Goal: Contribute content: Contribute content

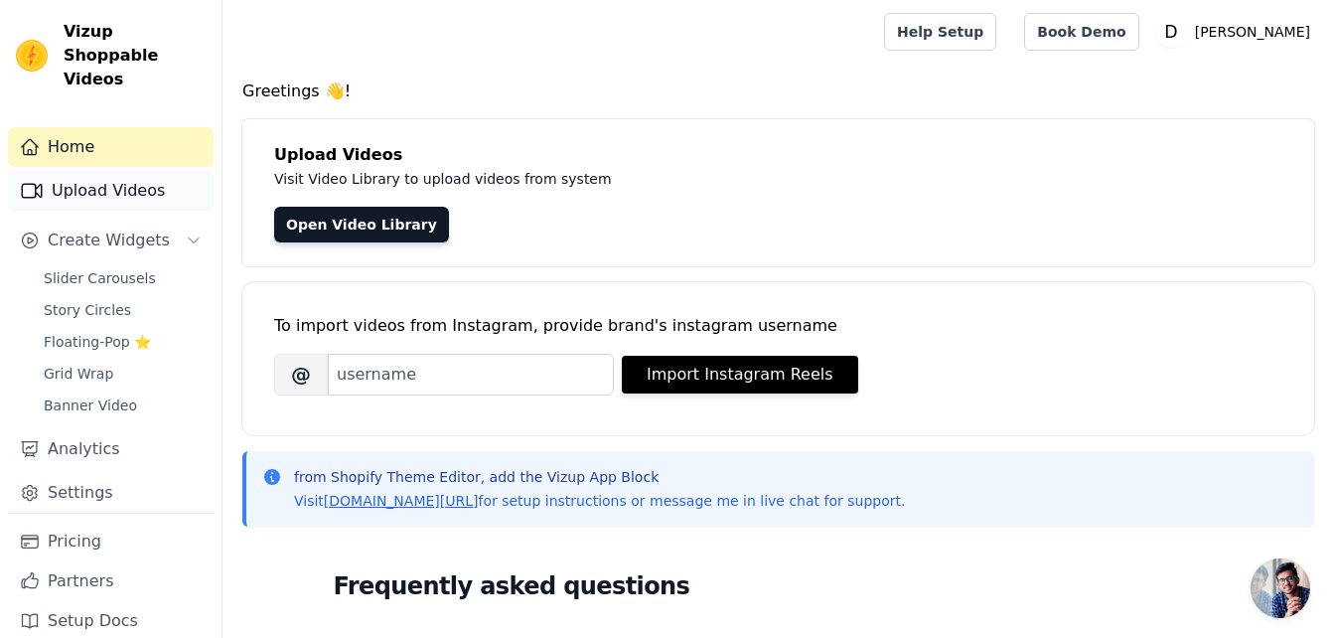
click at [130, 171] on link "Upload Videos" at bounding box center [111, 191] width 206 height 40
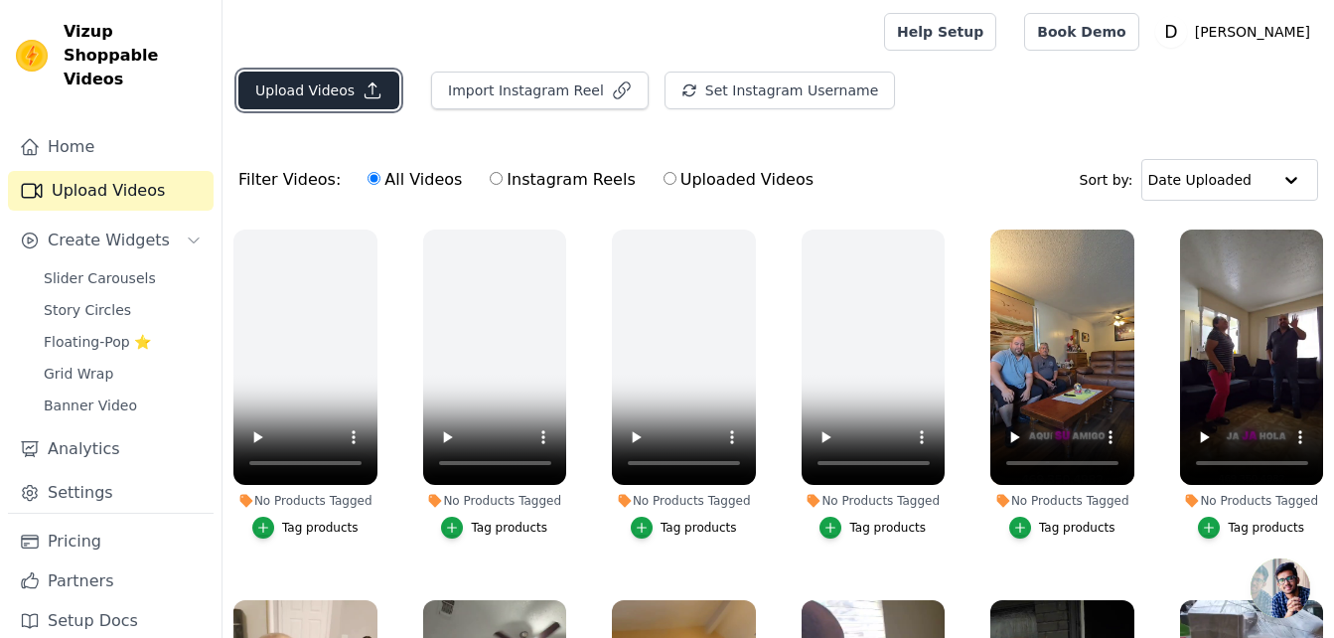
click at [318, 83] on button "Upload Videos" at bounding box center [318, 91] width 161 height 38
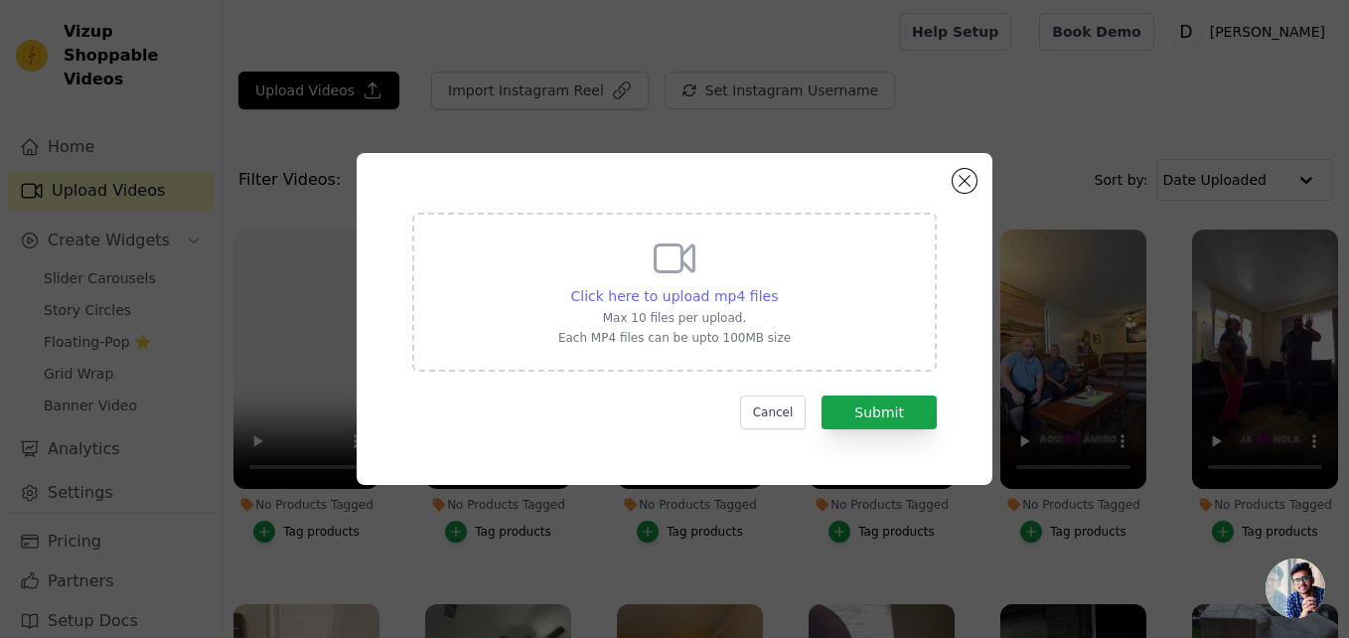
click at [642, 288] on span "Click here to upload mp4 files" at bounding box center [675, 296] width 208 height 16
click at [777, 286] on input "Click here to upload mp4 files Max 10 files per upload. Each MP4 files can be u…" at bounding box center [777, 285] width 1 height 1
type input "C:\fakepath\WhatsApp Video 2025-09-02 at 7.58.20 PM.mp4"
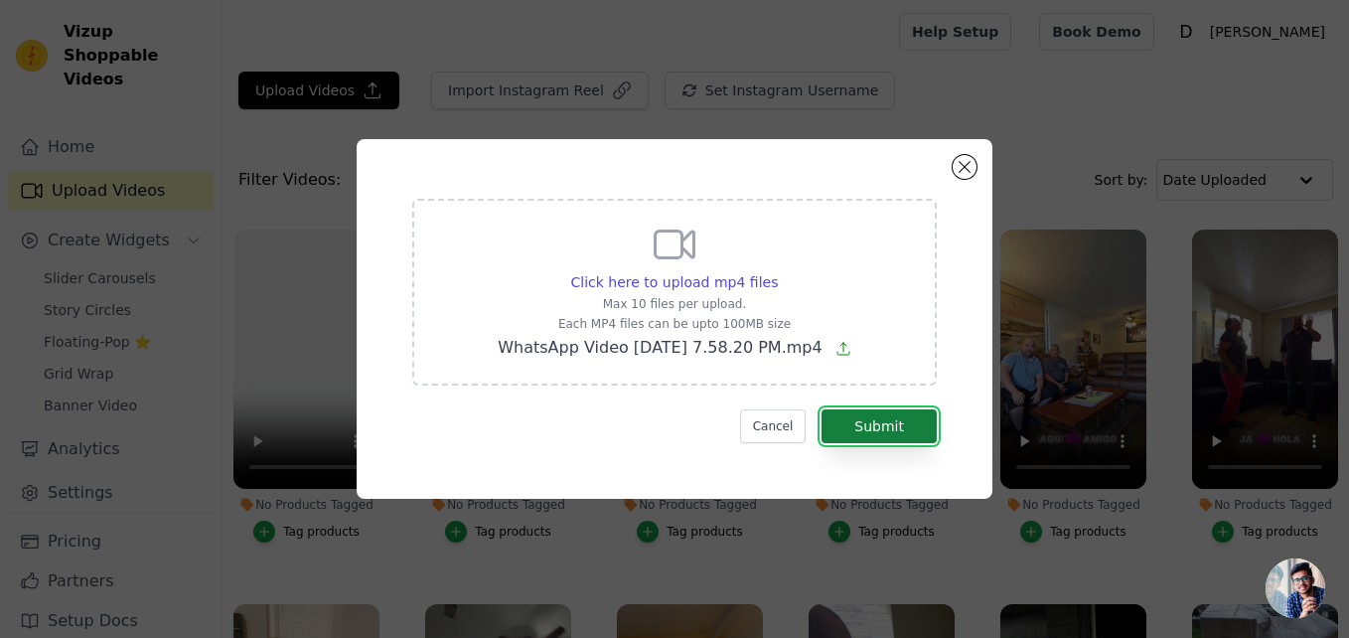
click at [841, 409] on button "Submit" at bounding box center [878, 426] width 115 height 34
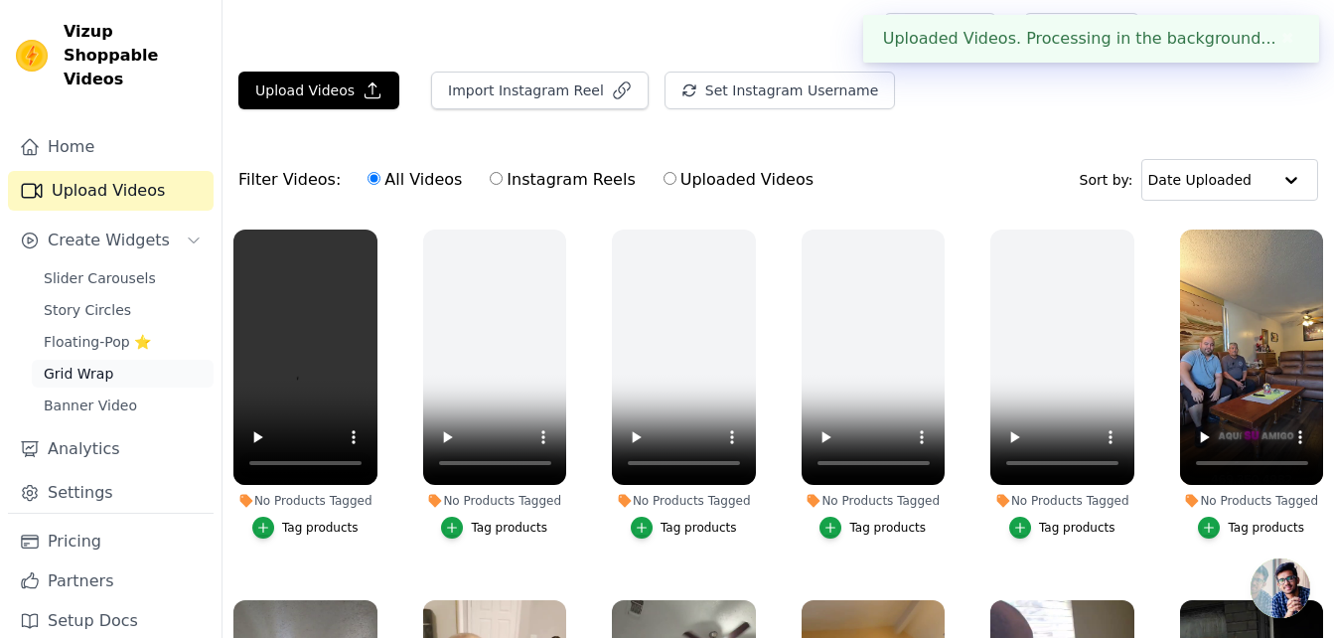
click at [66, 364] on span "Grid Wrap" at bounding box center [79, 374] width 70 height 20
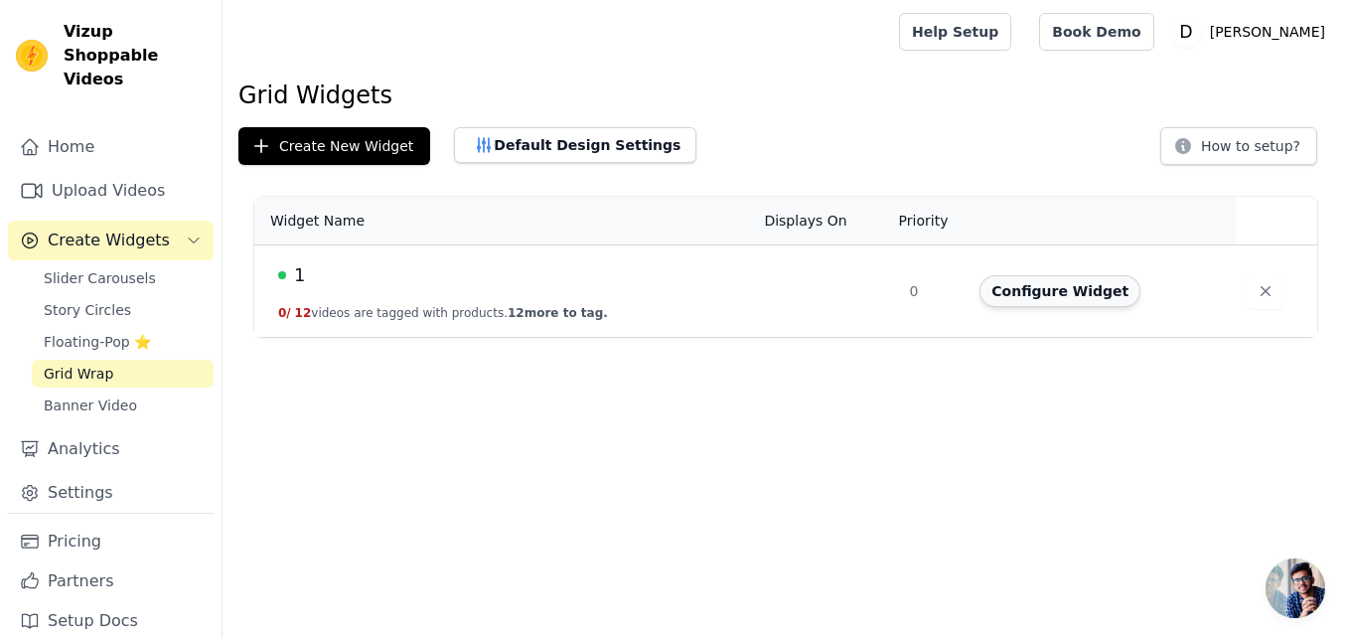
click at [1025, 302] on button "Configure Widget" at bounding box center [1059, 291] width 161 height 32
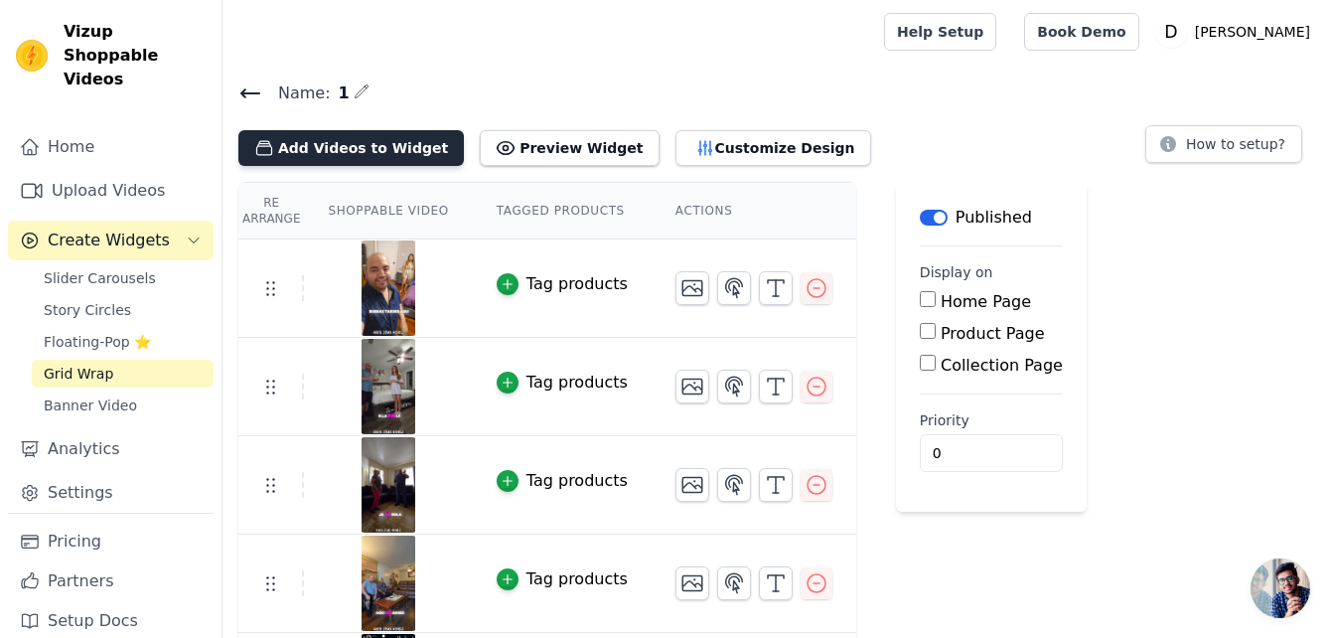
click at [370, 150] on button "Add Videos to Widget" at bounding box center [350, 148] width 225 height 36
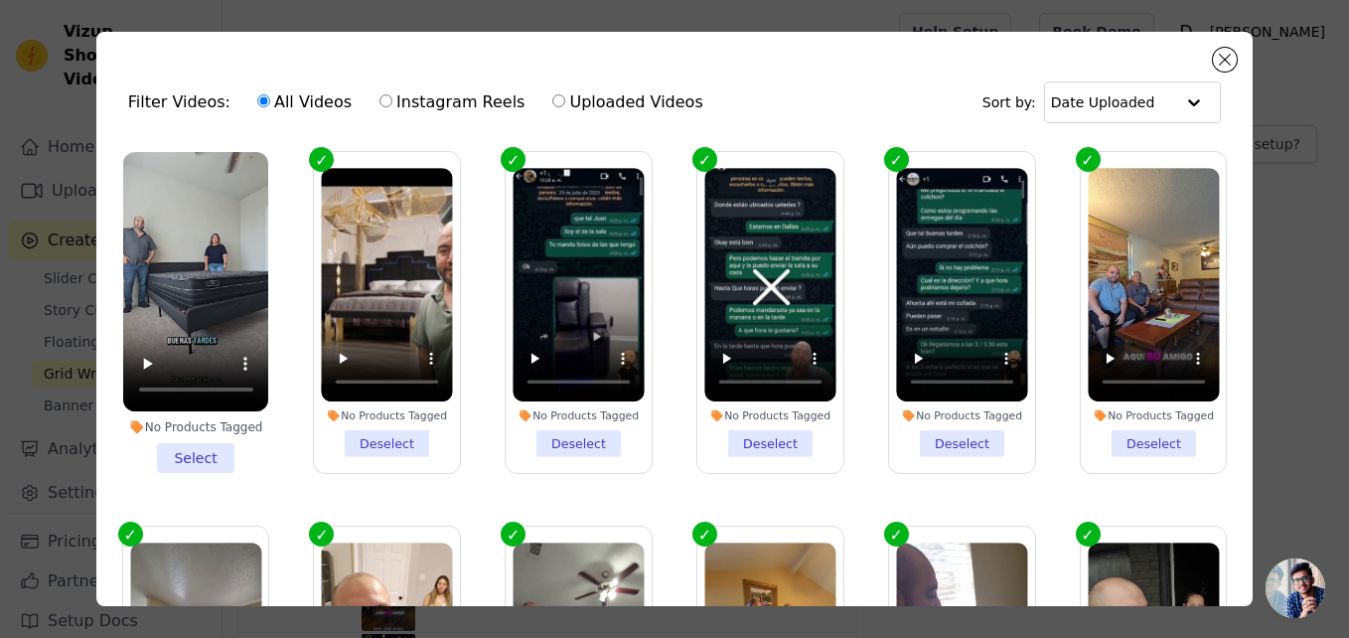
click at [195, 450] on li "No Products Tagged Select" at bounding box center [196, 312] width 146 height 321
click at [0, 0] on input "No Products Tagged Select" at bounding box center [0, 0] width 0 height 0
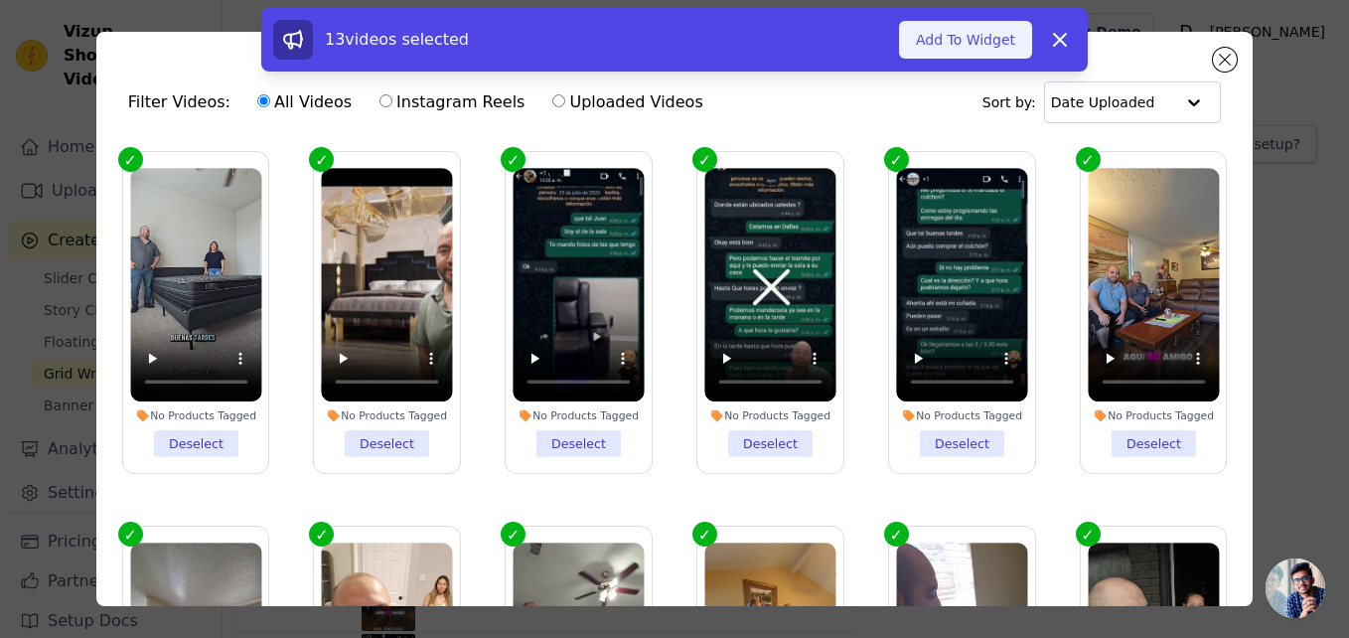
click at [926, 57] on button "Add To Widget" at bounding box center [965, 40] width 133 height 38
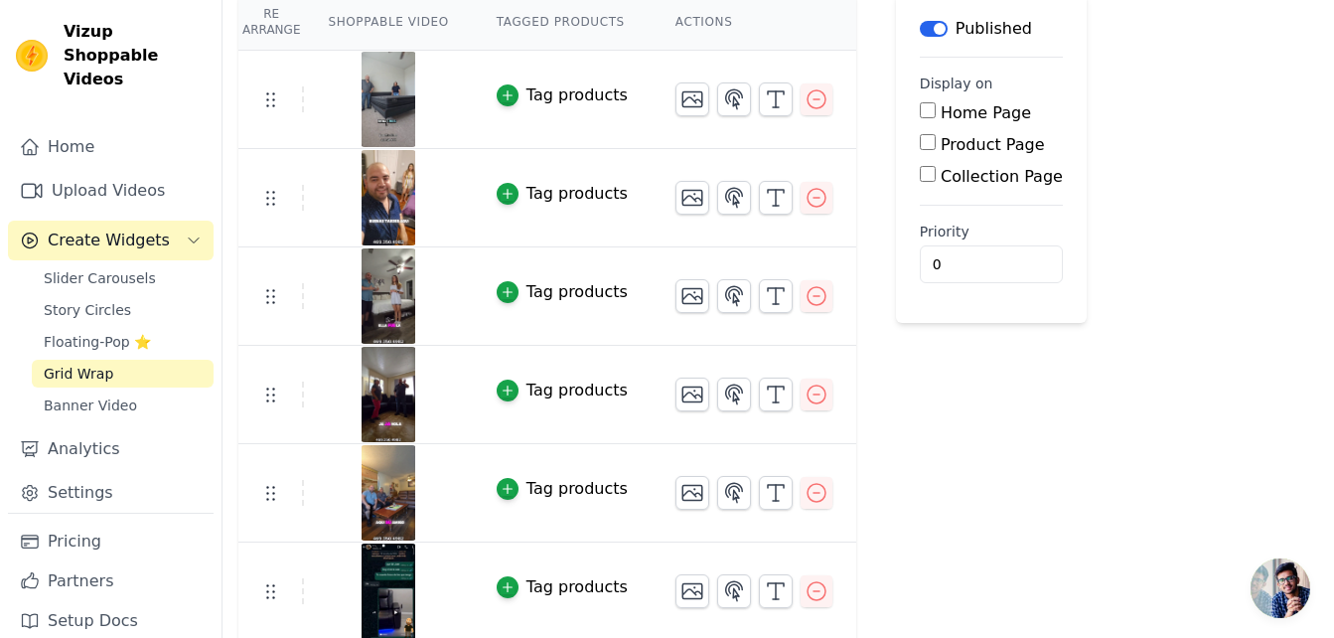
scroll to position [190, 0]
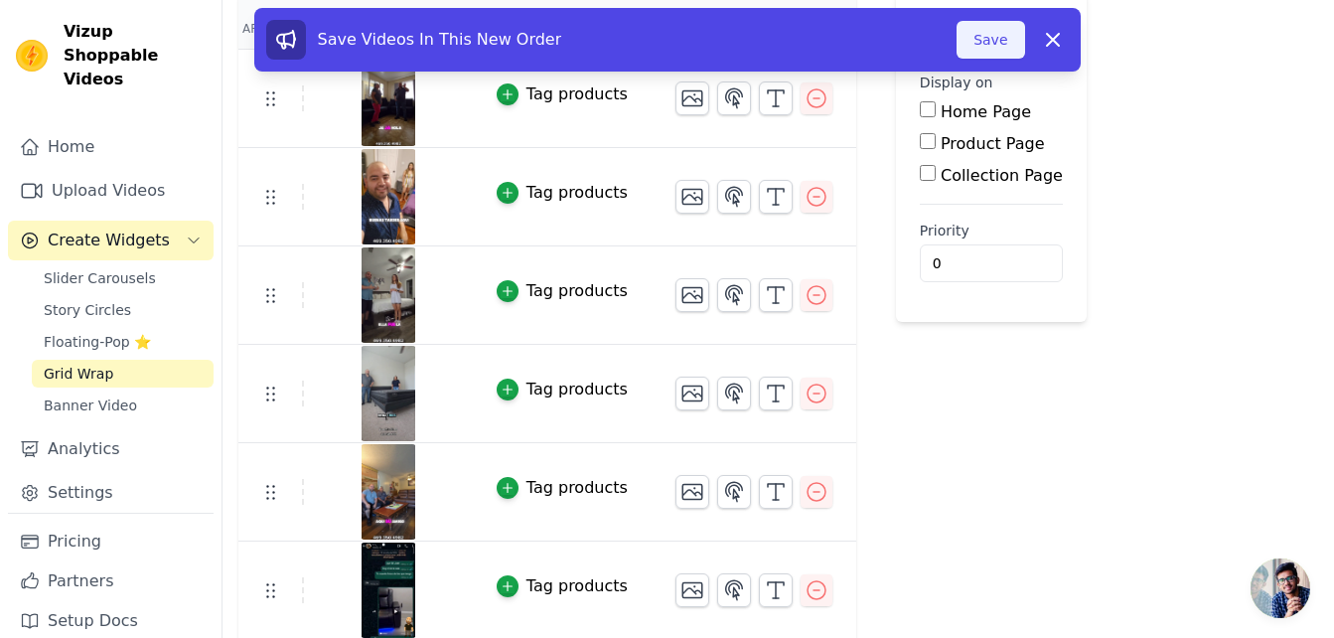
click at [990, 54] on button "Save" at bounding box center [991, 40] width 68 height 38
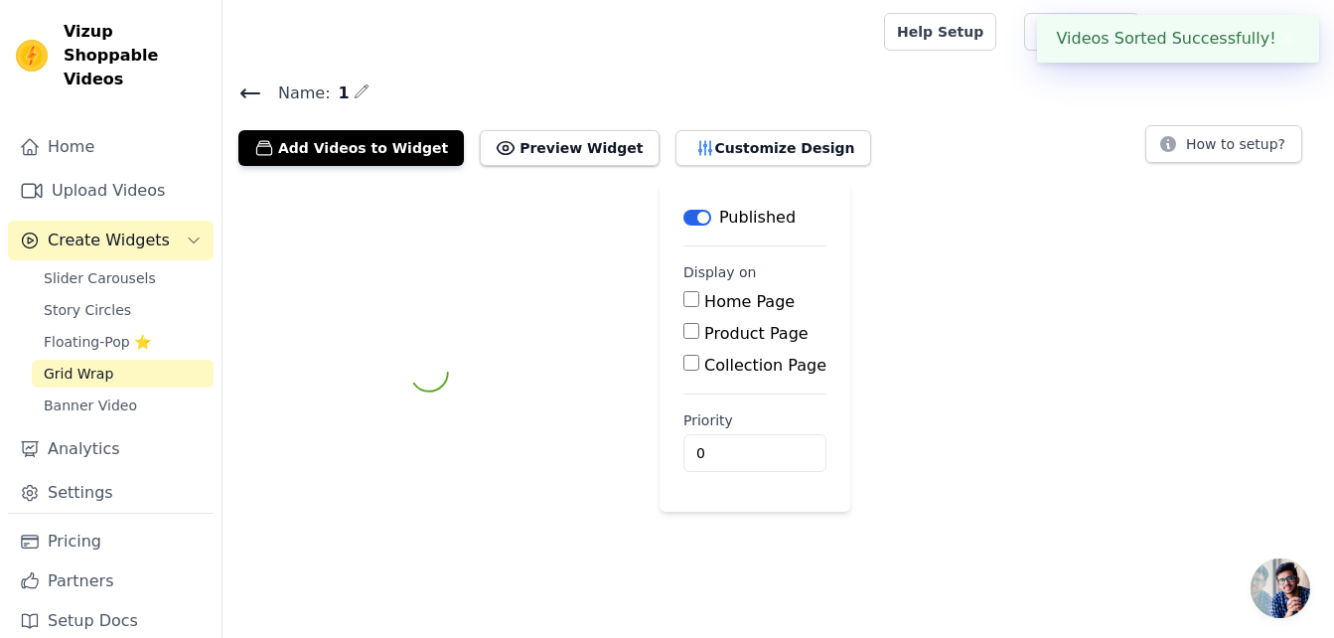
scroll to position [0, 0]
